Goal: Information Seeking & Learning: Learn about a topic

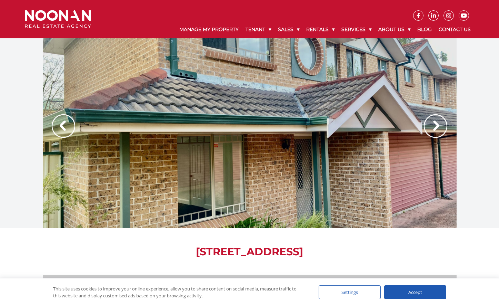
click at [430, 124] on img at bounding box center [435, 125] width 23 height 23
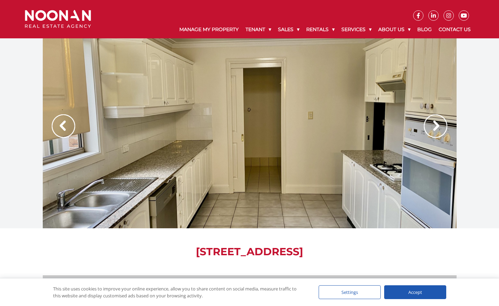
click at [430, 124] on img at bounding box center [435, 125] width 23 height 23
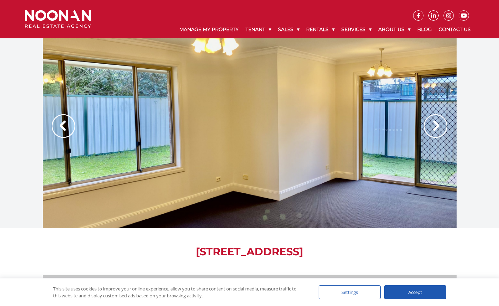
click at [430, 124] on img at bounding box center [435, 125] width 23 height 23
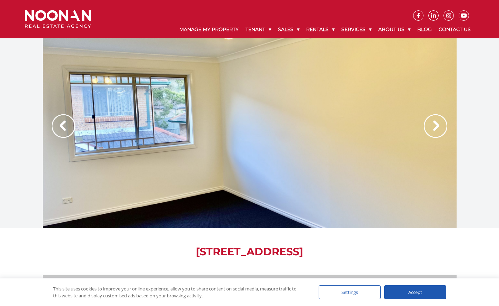
click at [430, 124] on img at bounding box center [435, 125] width 23 height 23
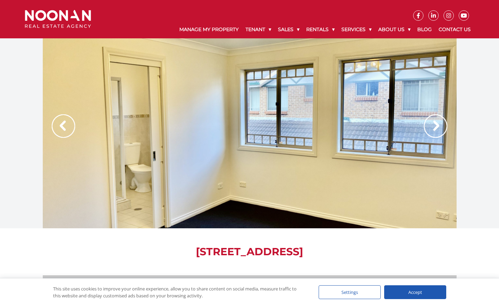
click at [430, 124] on img at bounding box center [435, 125] width 23 height 23
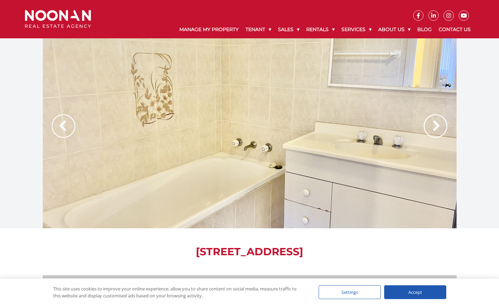
click at [430, 124] on img at bounding box center [435, 125] width 23 height 23
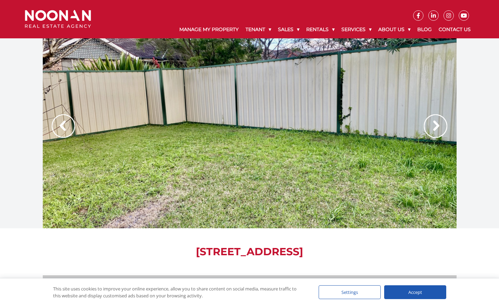
click at [430, 124] on img at bounding box center [435, 125] width 23 height 23
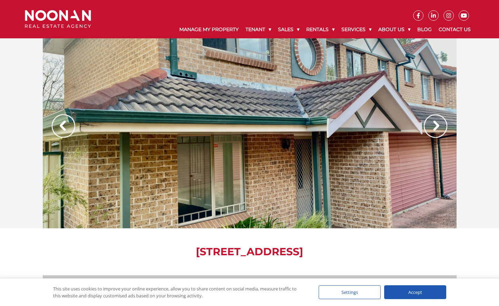
click at [430, 124] on img at bounding box center [435, 125] width 23 height 23
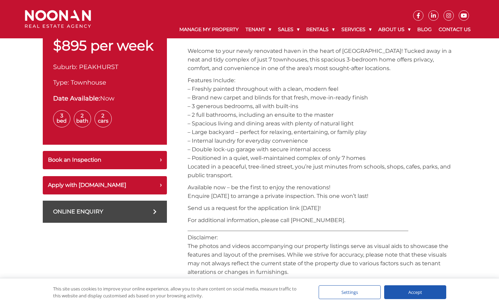
scroll to position [276, 0]
